Goal: Transaction & Acquisition: Purchase product/service

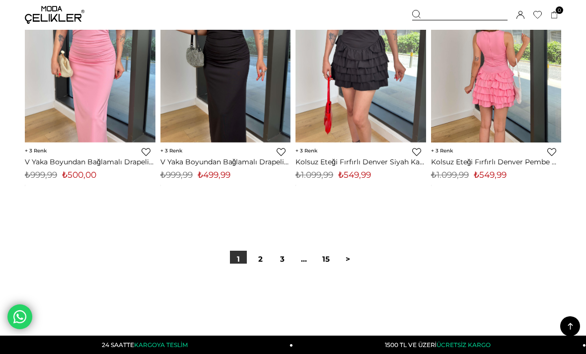
scroll to position [5063, 0]
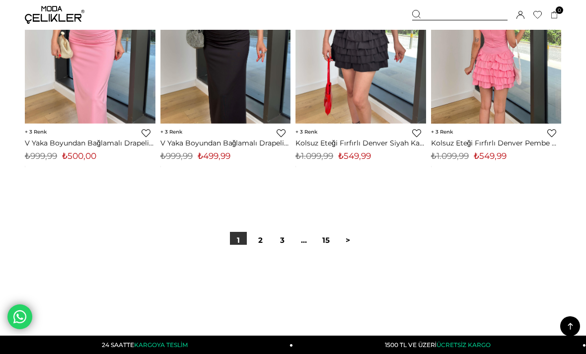
click at [267, 243] on link "2" at bounding box center [260, 240] width 17 height 17
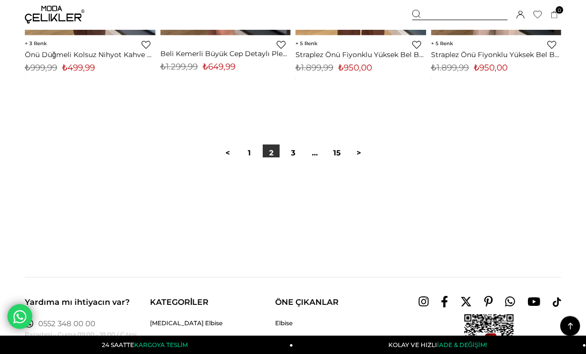
scroll to position [5166, 0]
click at [358, 156] on link ">" at bounding box center [358, 153] width 17 height 17
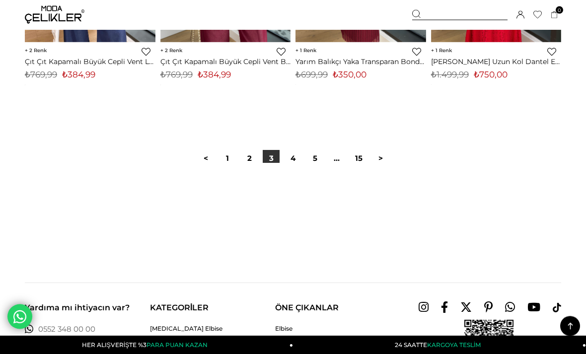
scroll to position [5181, 0]
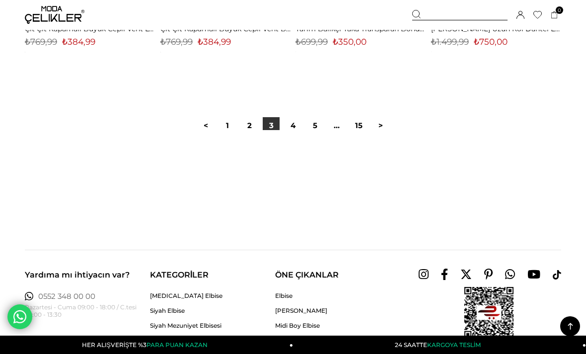
click at [383, 129] on link ">" at bounding box center [380, 125] width 17 height 17
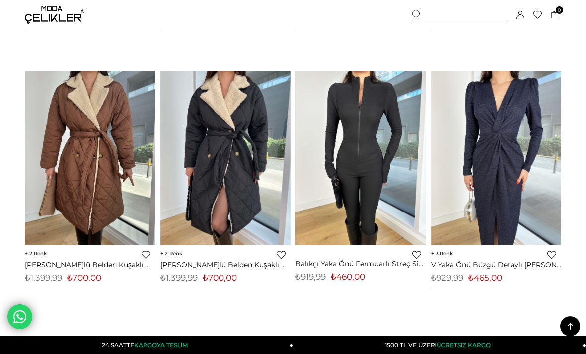
scroll to position [5013, 0]
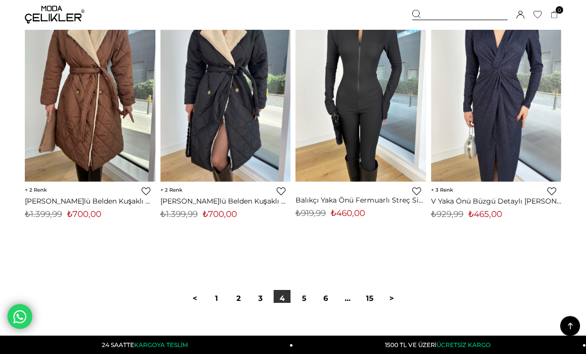
click at [392, 301] on link ">" at bounding box center [391, 299] width 17 height 17
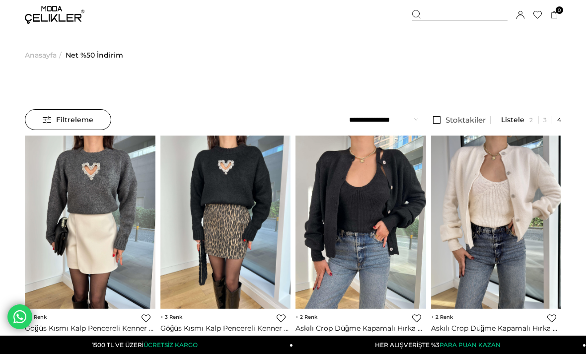
click at [67, 15] on img at bounding box center [55, 15] width 60 height 18
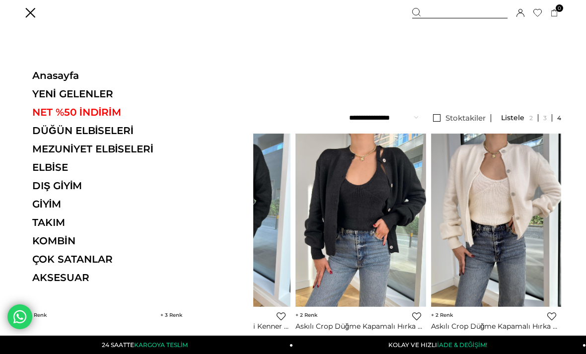
scroll to position [17, 0]
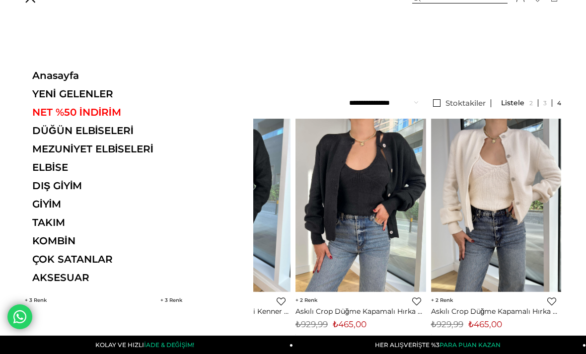
click at [56, 173] on link "ELBİSE" at bounding box center [100, 167] width 137 height 12
click at [0, 0] on link "[PERSON_NAME]" at bounding box center [0, 0] width 0 height 0
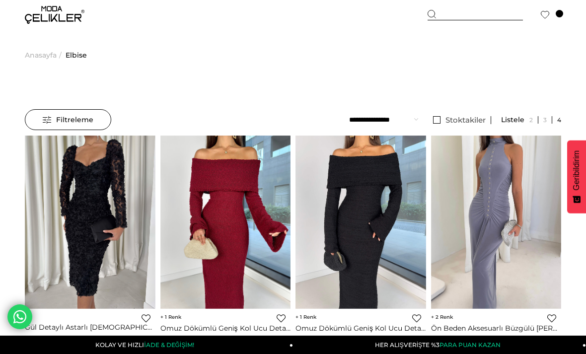
click at [86, 120] on span "Filtreleme" at bounding box center [68, 120] width 51 height 20
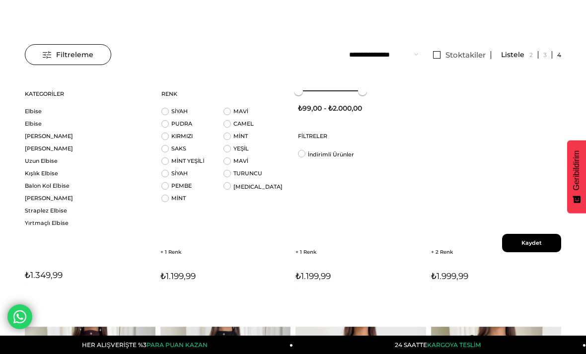
scroll to position [49, 0]
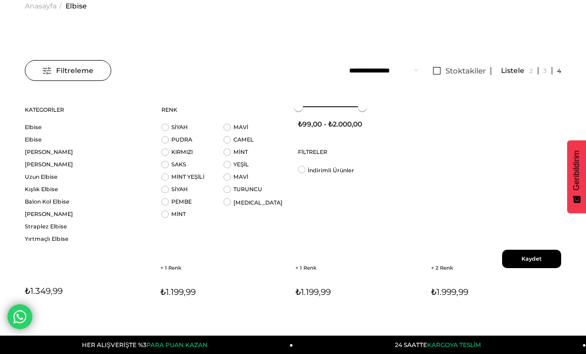
click at [62, 230] on link "Straplez Elbise" at bounding box center [87, 226] width 124 height 7
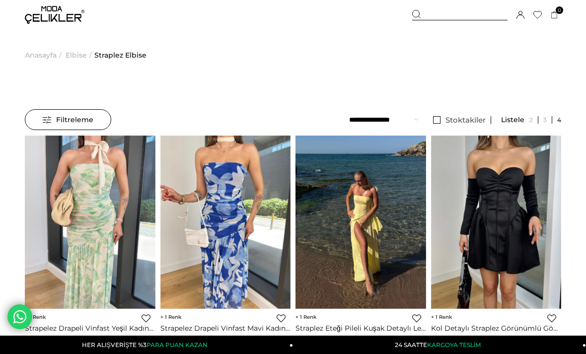
click at [436, 124] on link "Stoktakiler" at bounding box center [459, 120] width 63 height 8
click at [70, 121] on span "Filtreleme" at bounding box center [68, 120] width 51 height 20
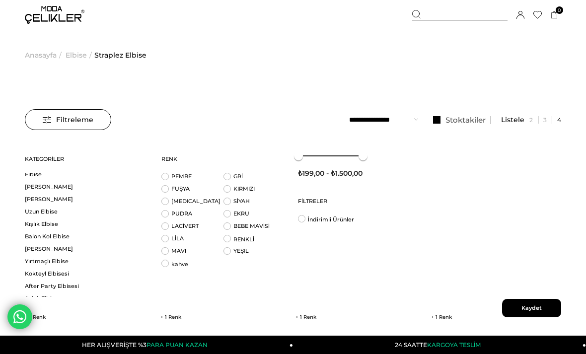
scroll to position [16, 0]
click at [60, 213] on link "[PERSON_NAME]" at bounding box center [87, 210] width 124 height 7
click at [540, 308] on img at bounding box center [496, 223] width 131 height 174
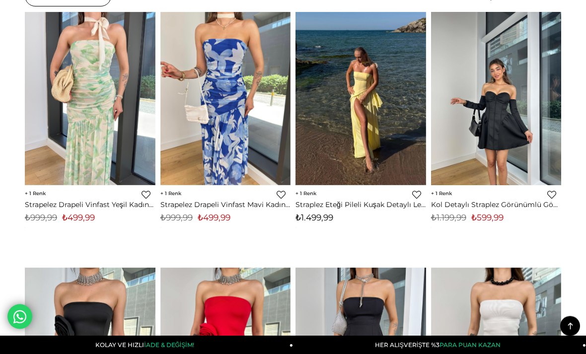
scroll to position [104, 0]
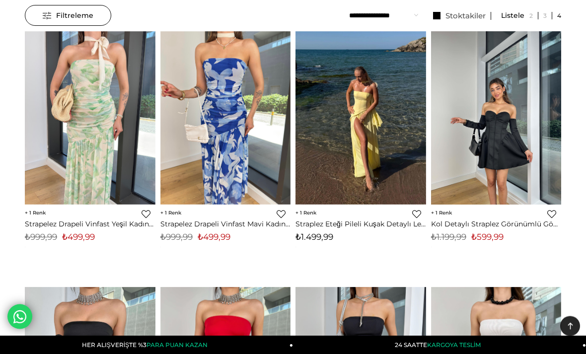
click at [86, 26] on span "Filtreleme" at bounding box center [68, 16] width 51 height 20
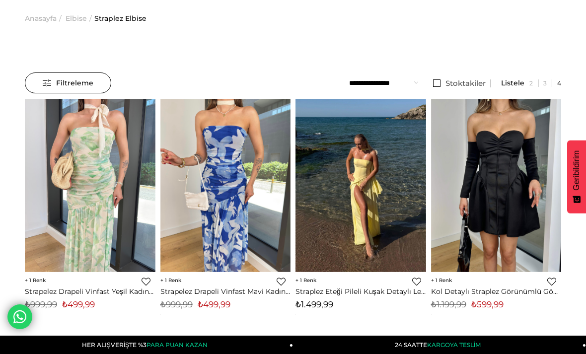
click at [93, 82] on div "Filtreleme" at bounding box center [68, 83] width 86 height 21
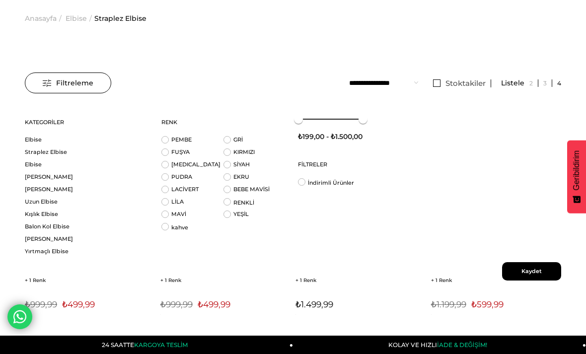
click at [64, 230] on link "Balon Kol Elbise" at bounding box center [87, 226] width 124 height 7
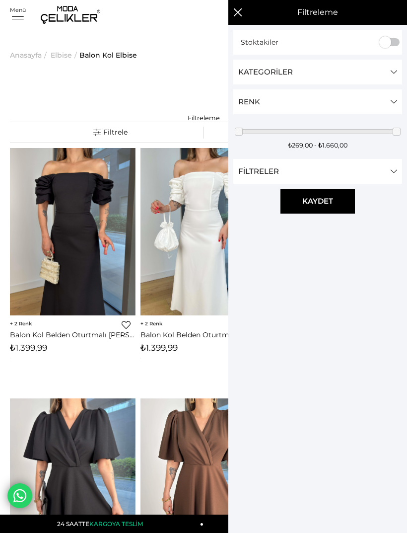
click at [97, 136] on link "Filtreleme" at bounding box center [110, 132] width 186 height 20
click at [392, 75] on link "Kategoriler" at bounding box center [317, 72] width 169 height 25
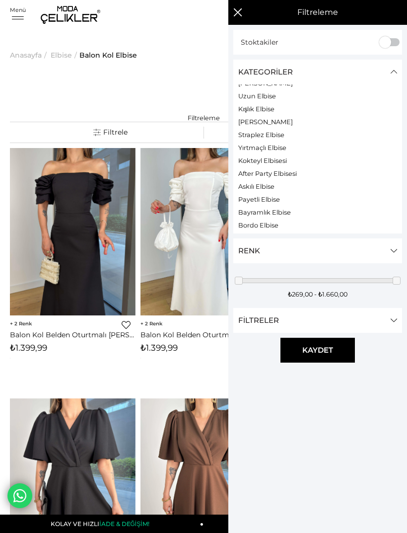
scroll to position [67, 0]
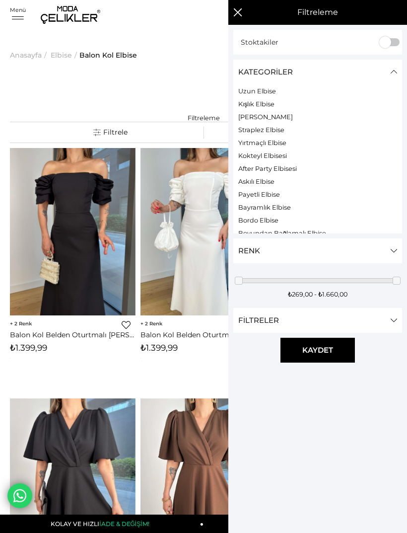
click at [283, 147] on link "Yırtmaçlı Elbise" at bounding box center [262, 142] width 48 height 7
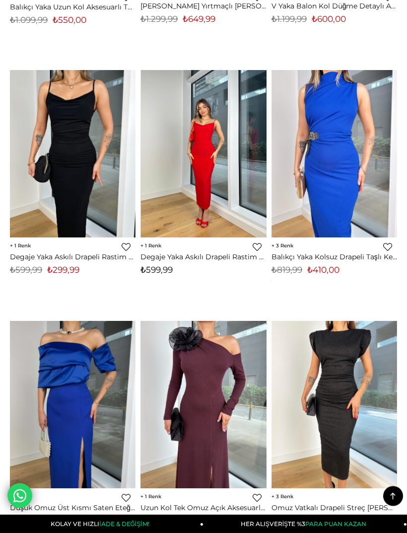
scroll to position [1822, 0]
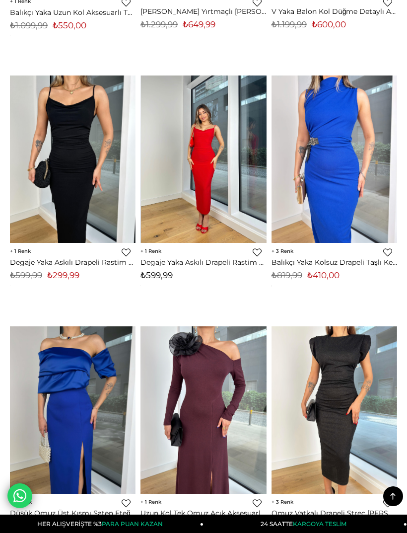
click at [51, 108] on img at bounding box center [73, 159] width 126 height 168
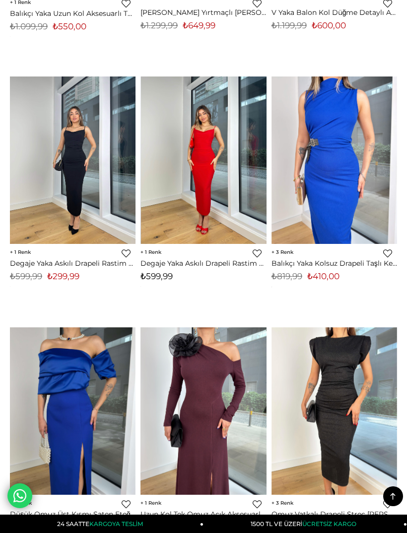
scroll to position [1821, 0]
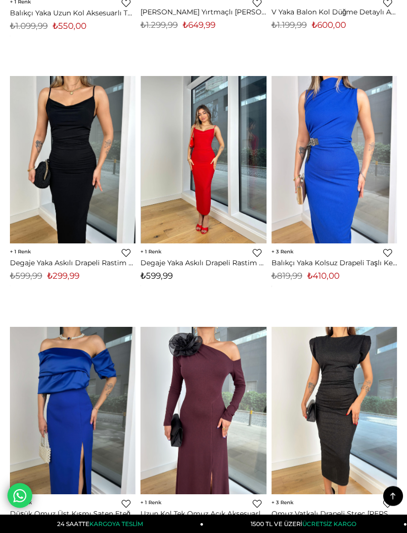
click at [38, 166] on img at bounding box center [73, 160] width 126 height 168
click at [189, 138] on img at bounding box center [204, 160] width 126 height 168
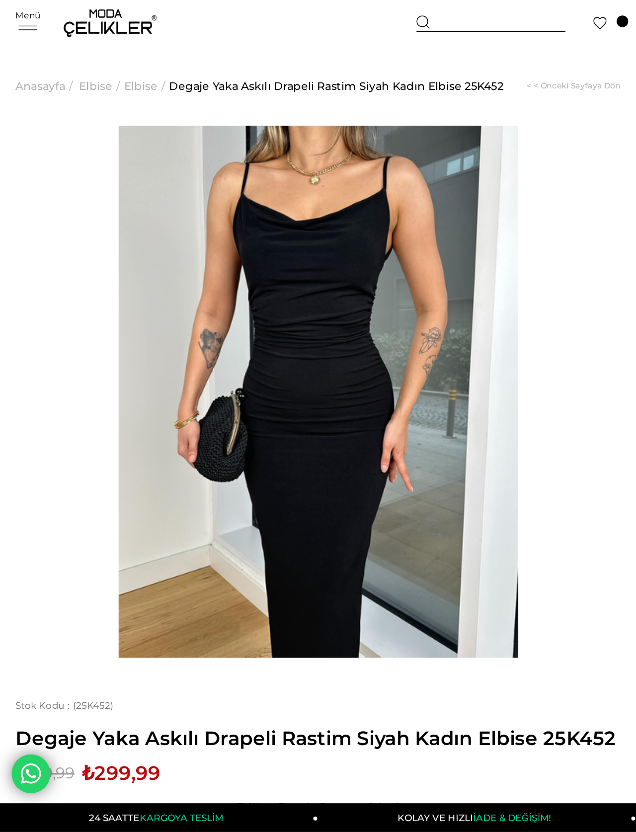
scroll to position [30, 0]
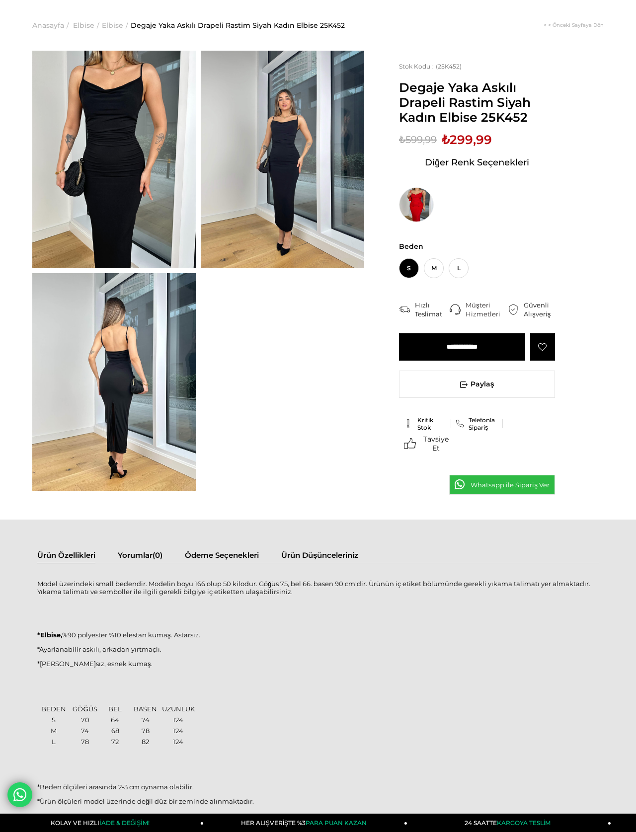
click at [73, 169] on img at bounding box center [113, 160] width 163 height 218
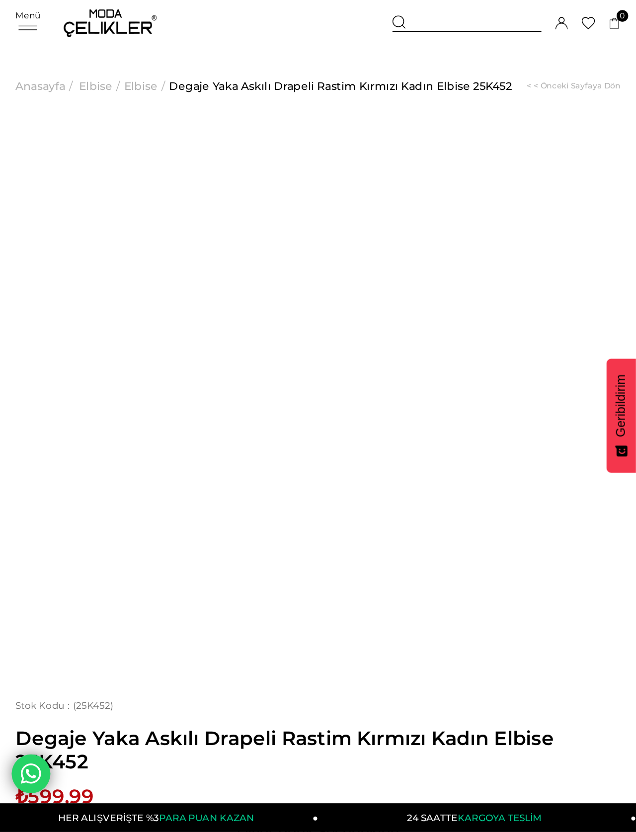
scroll to position [30, 0]
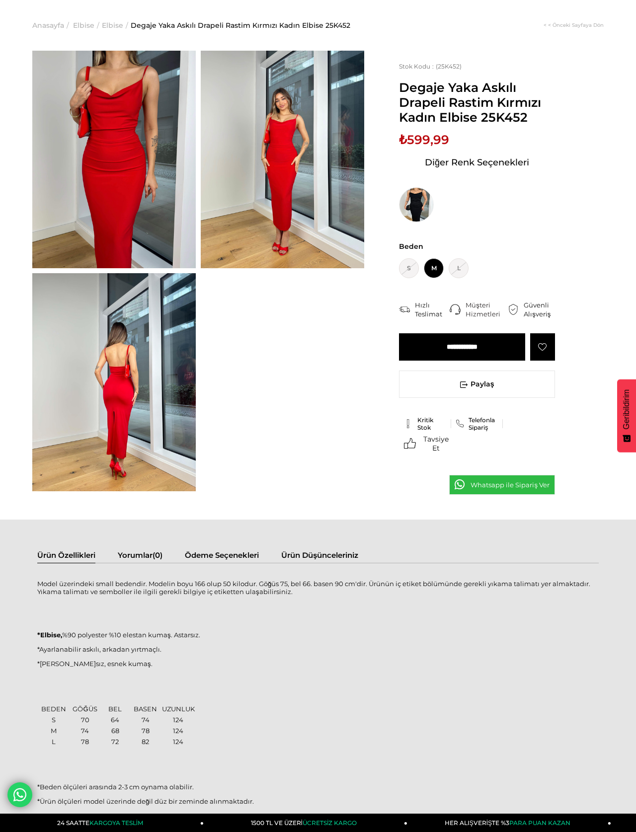
click at [79, 138] on img at bounding box center [113, 160] width 163 height 218
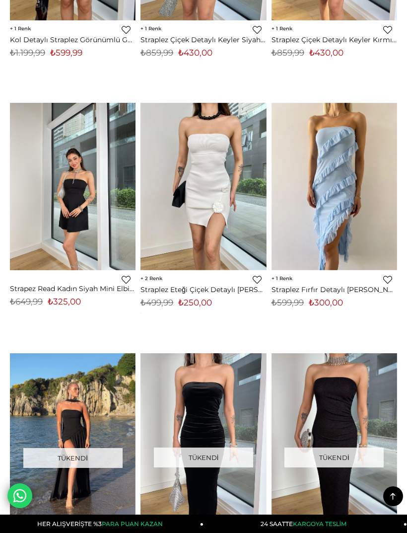
click at [55, 141] on img at bounding box center [73, 187] width 126 height 168
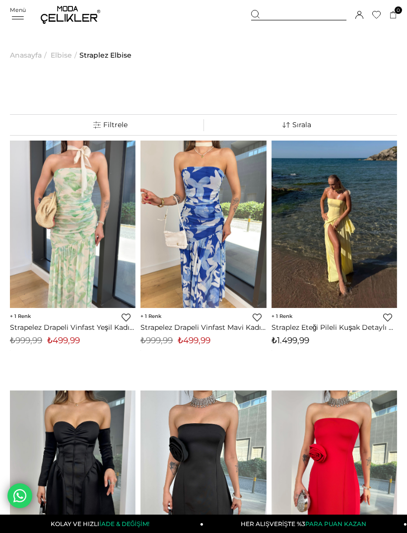
click at [56, 53] on span "Elbise" at bounding box center [61, 55] width 21 height 51
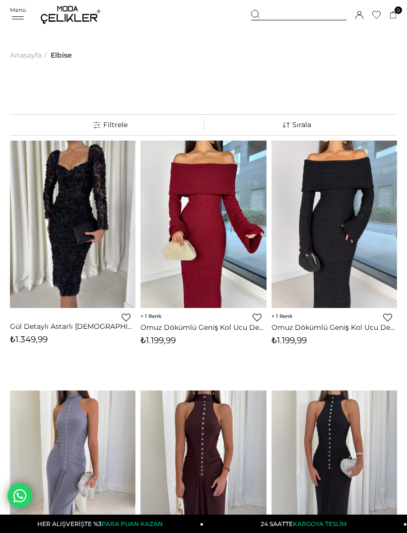
click at [97, 123] on link "Filtreleme" at bounding box center [110, 125] width 186 height 20
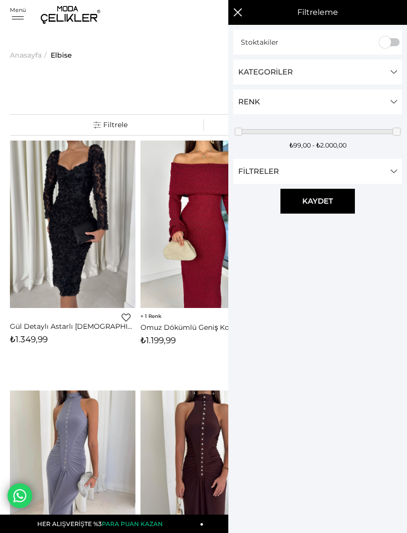
click at [368, 110] on link "Renk" at bounding box center [317, 101] width 169 height 25
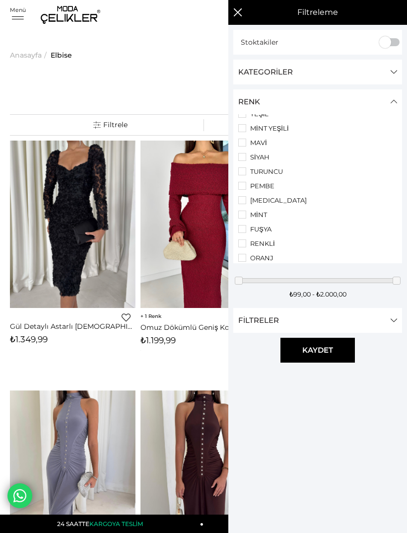
scroll to position [120, 0]
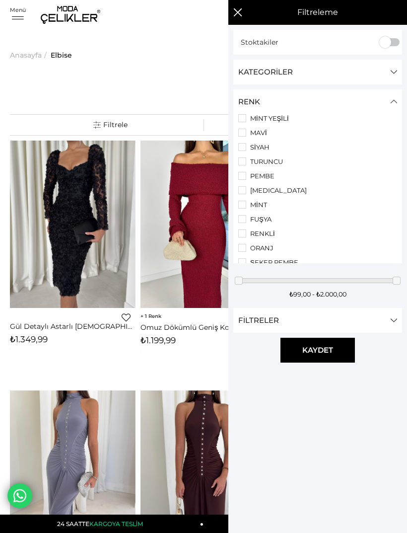
click at [277, 194] on li "[MEDICAL_DATA]" at bounding box center [317, 190] width 159 height 8
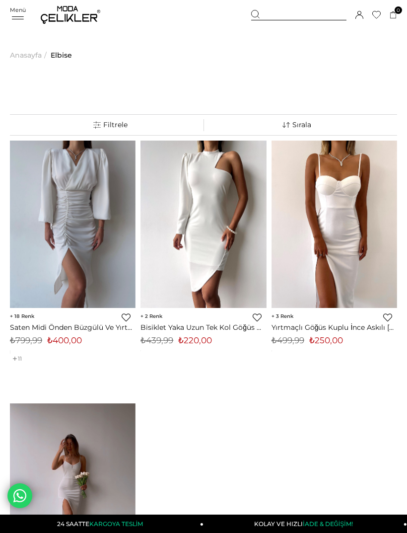
click at [338, 356] on div "‹ › 3 Favorilere Ekle Moda Celikler Yırtmaçlı Göğüs Kuplu İnce Askılı Alivia Ka…" at bounding box center [335, 256] width 126 height 231
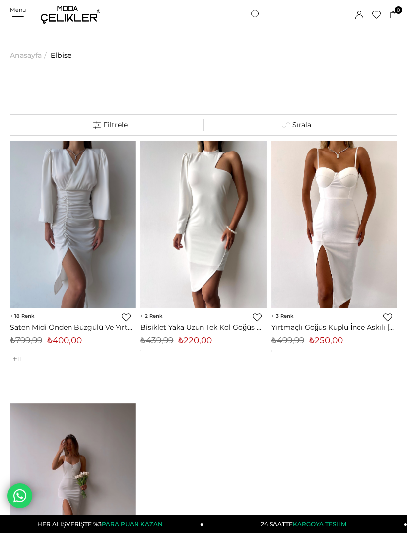
click at [338, 244] on img at bounding box center [335, 225] width 126 height 168
click at [355, 270] on img at bounding box center [335, 225] width 126 height 168
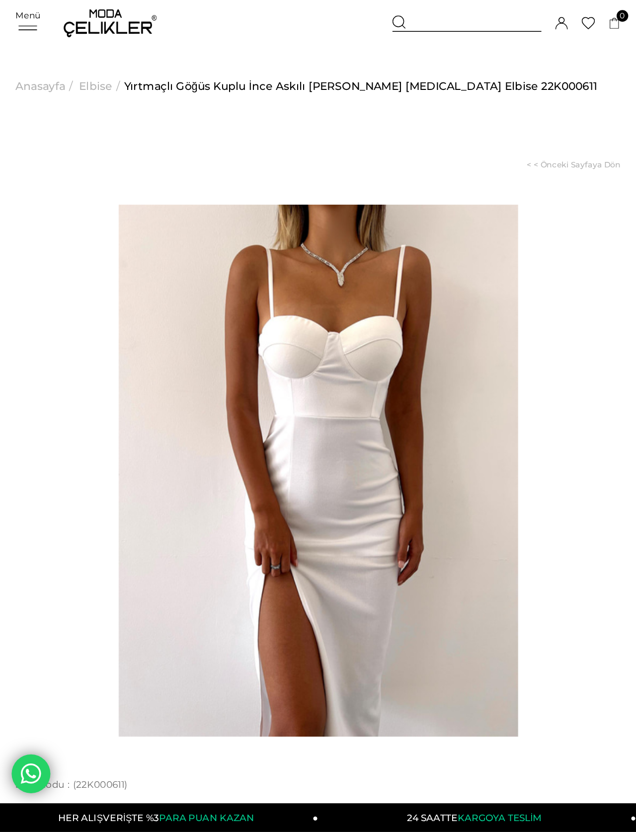
scroll to position [30, 0]
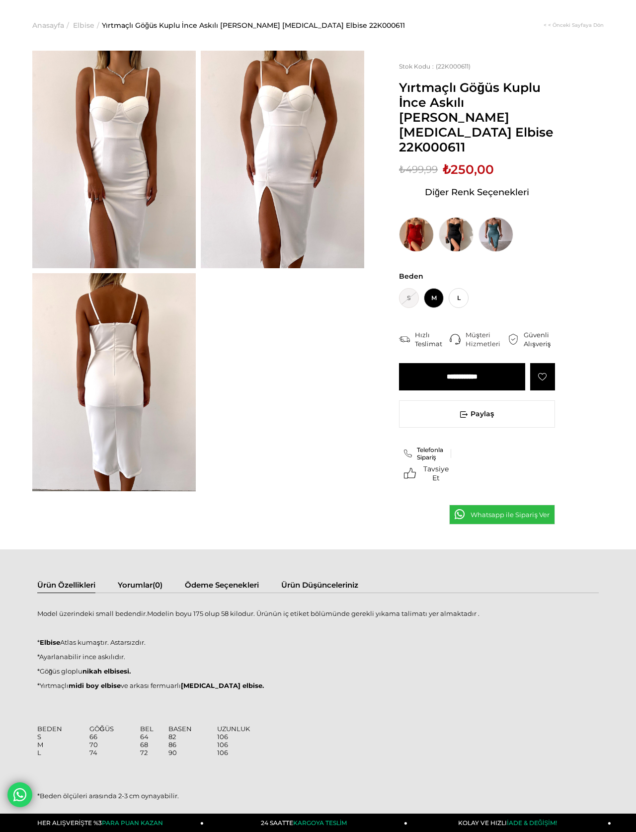
click at [93, 122] on img at bounding box center [113, 160] width 163 height 218
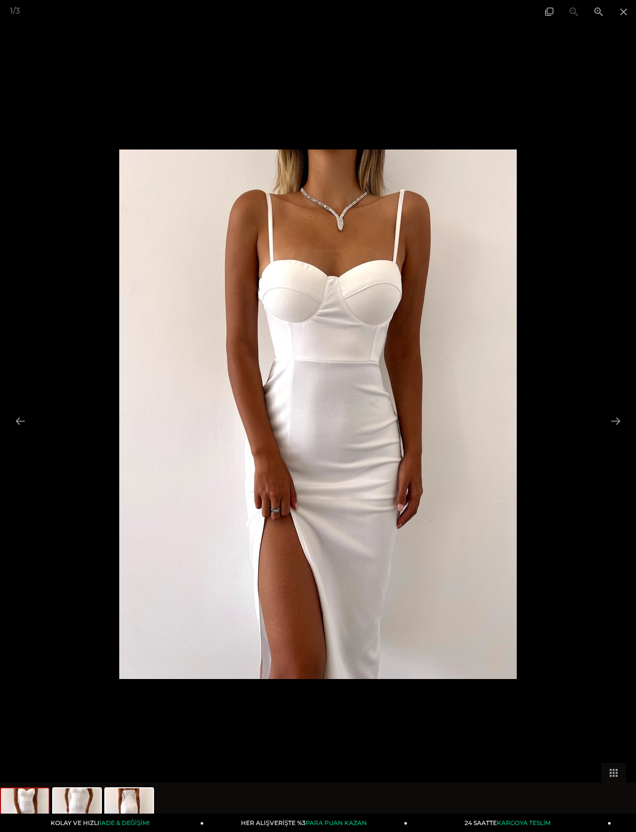
click at [407, 11] on span at bounding box center [623, 11] width 25 height 23
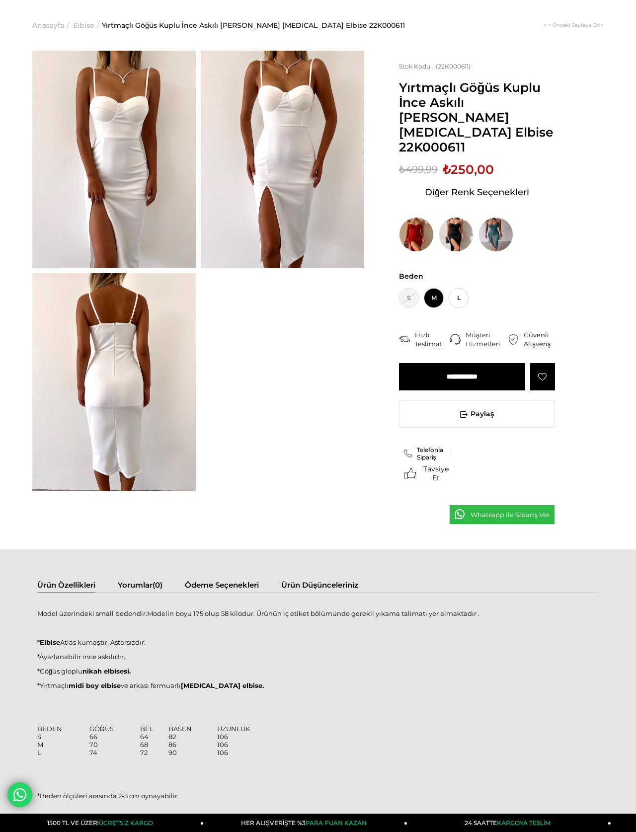
click at [407, 217] on img at bounding box center [495, 234] width 35 height 35
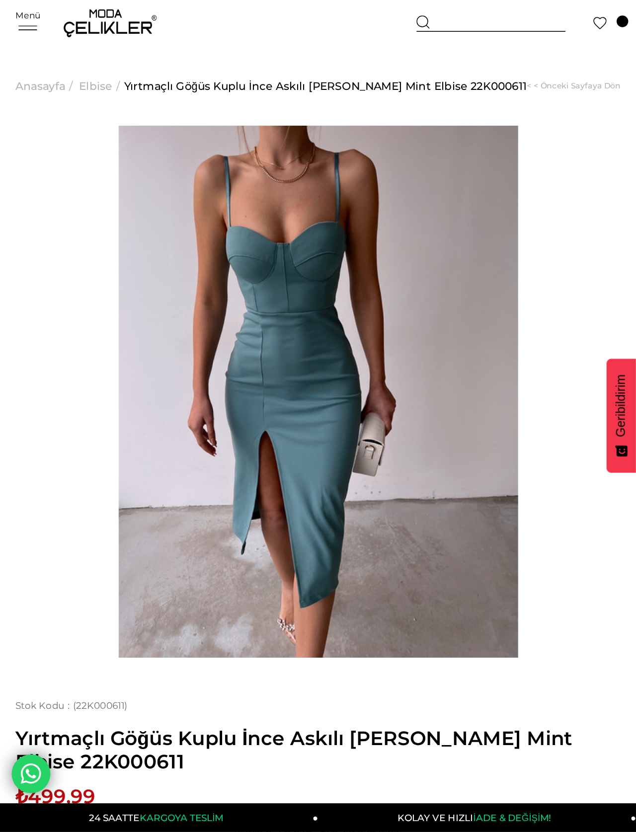
scroll to position [30, 0]
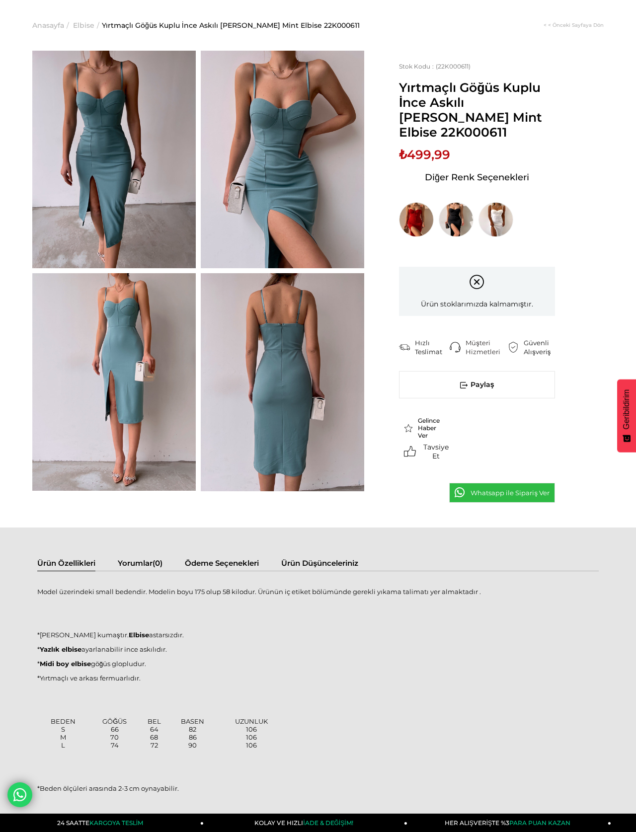
click at [407, 212] on img at bounding box center [456, 219] width 35 height 35
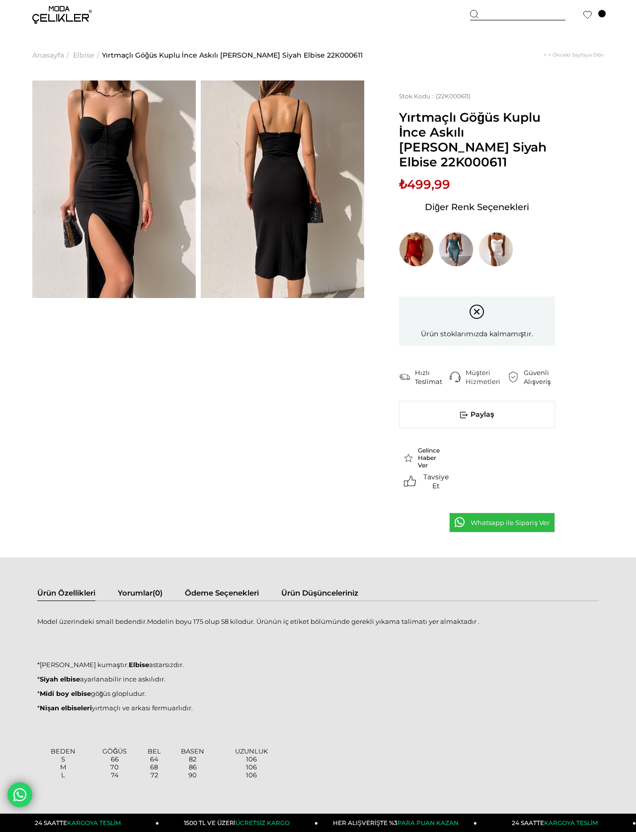
click at [407, 243] on img at bounding box center [495, 249] width 35 height 35
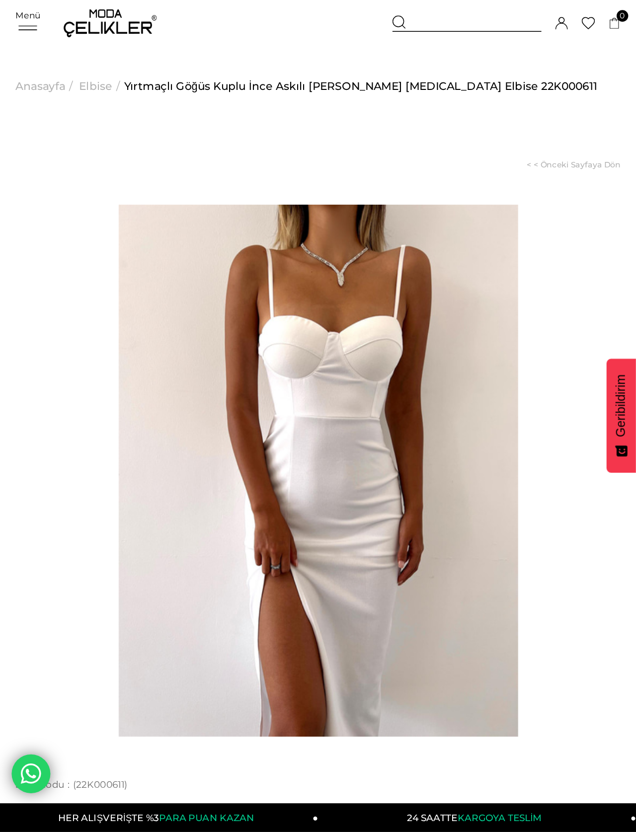
scroll to position [30, 0]
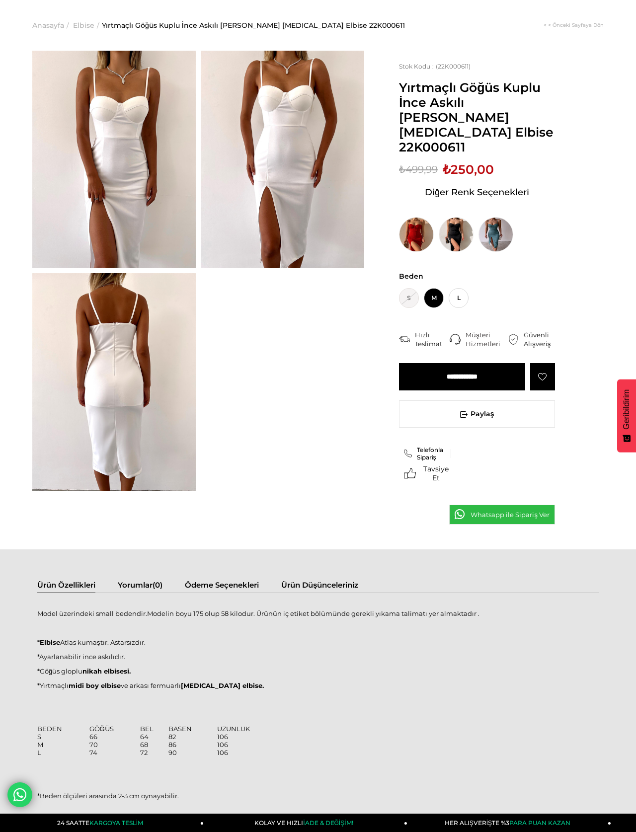
click at [407, 363] on input "**********" at bounding box center [462, 376] width 126 height 27
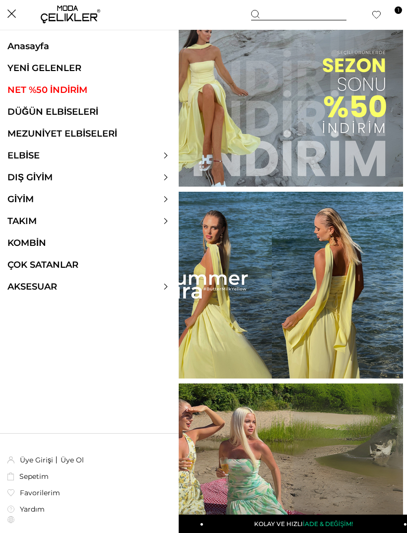
click at [72, 460] on link "Üye Ol" at bounding box center [72, 459] width 23 height 9
